Goal: Find specific page/section: Find specific page/section

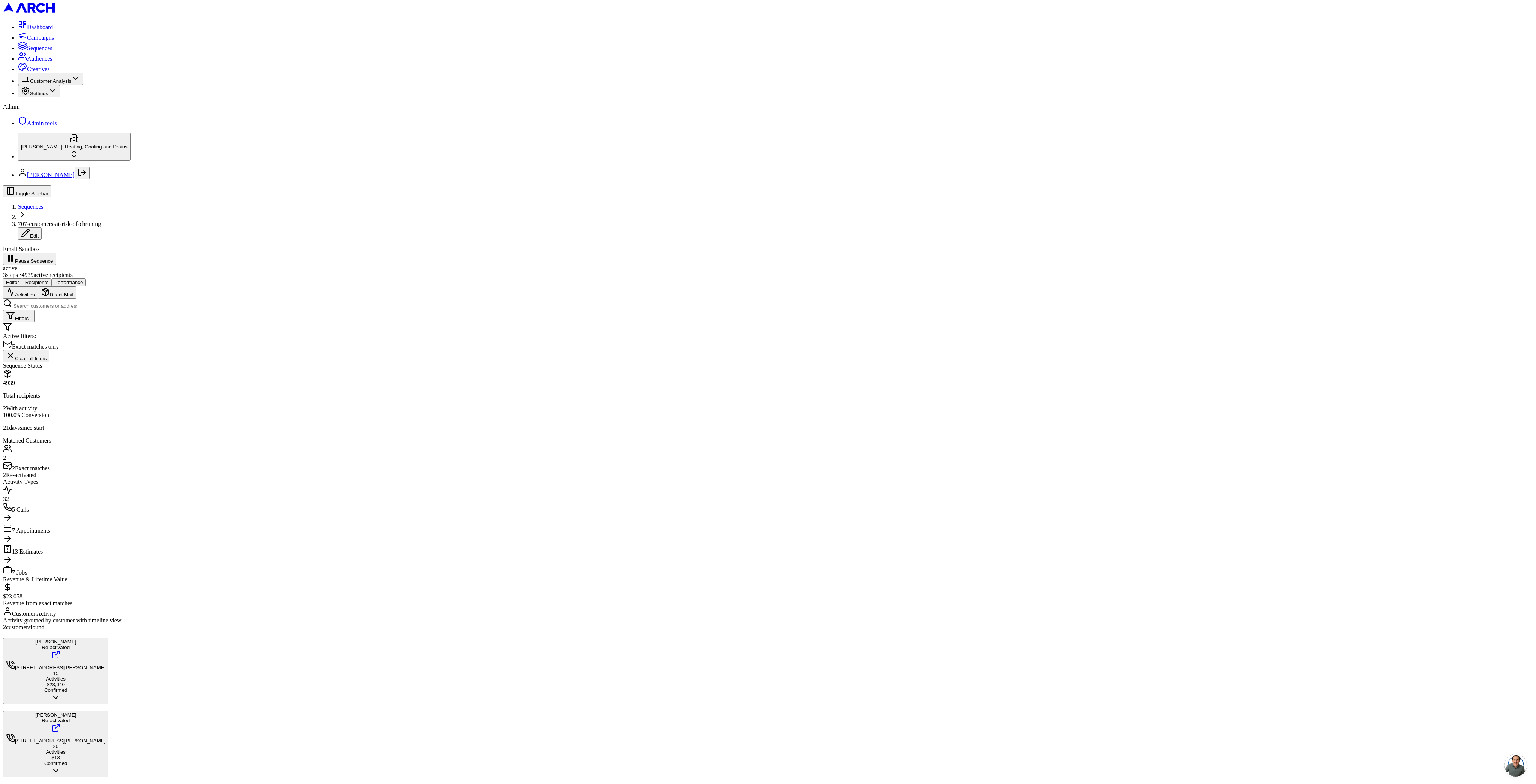
click at [49, 350] on button "Clear all filters" at bounding box center [26, 356] width 46 height 12
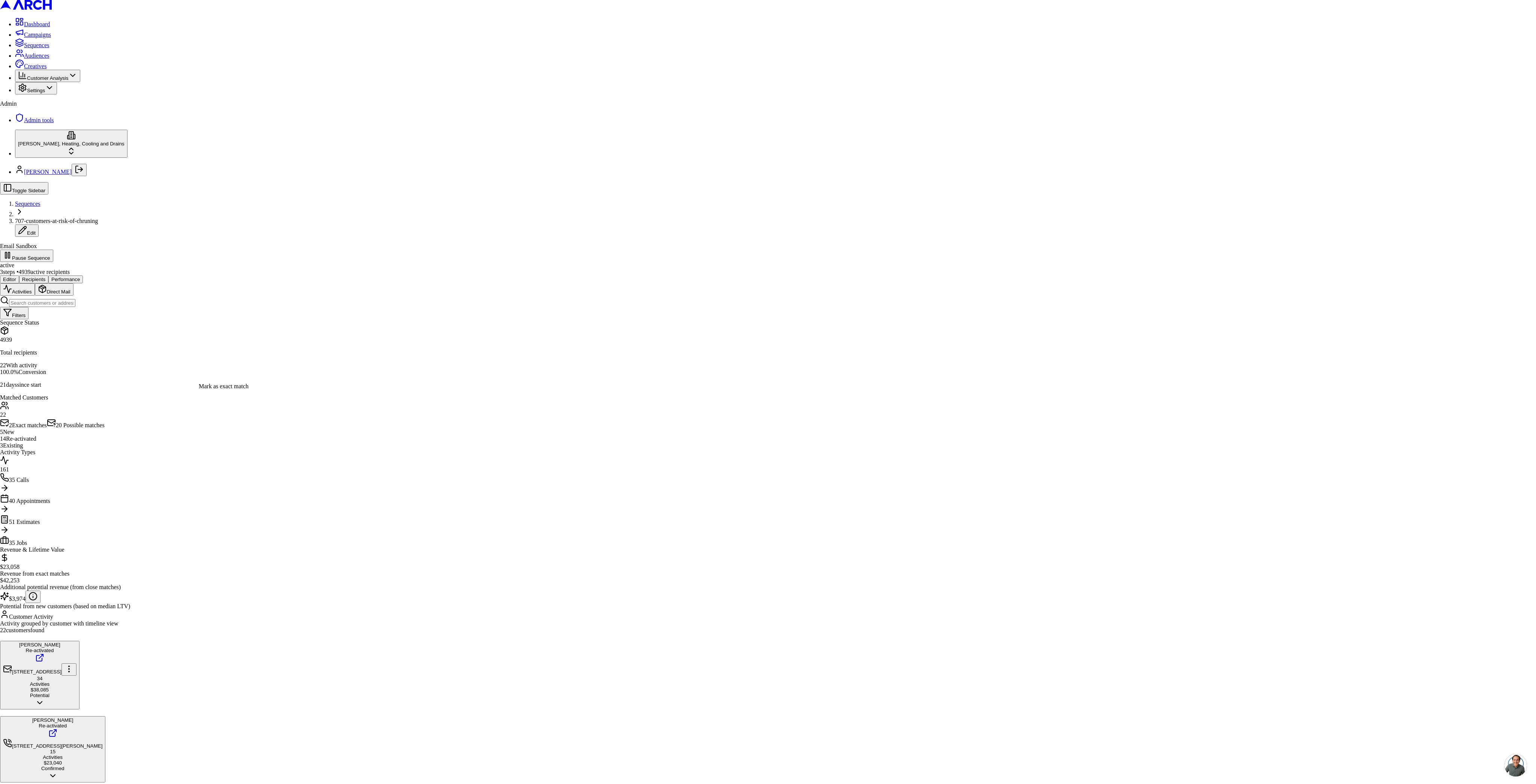
click at [226, 390] on div "Mark as exact match" at bounding box center [224, 386] width 50 height 7
